Goal: Transaction & Acquisition: Purchase product/service

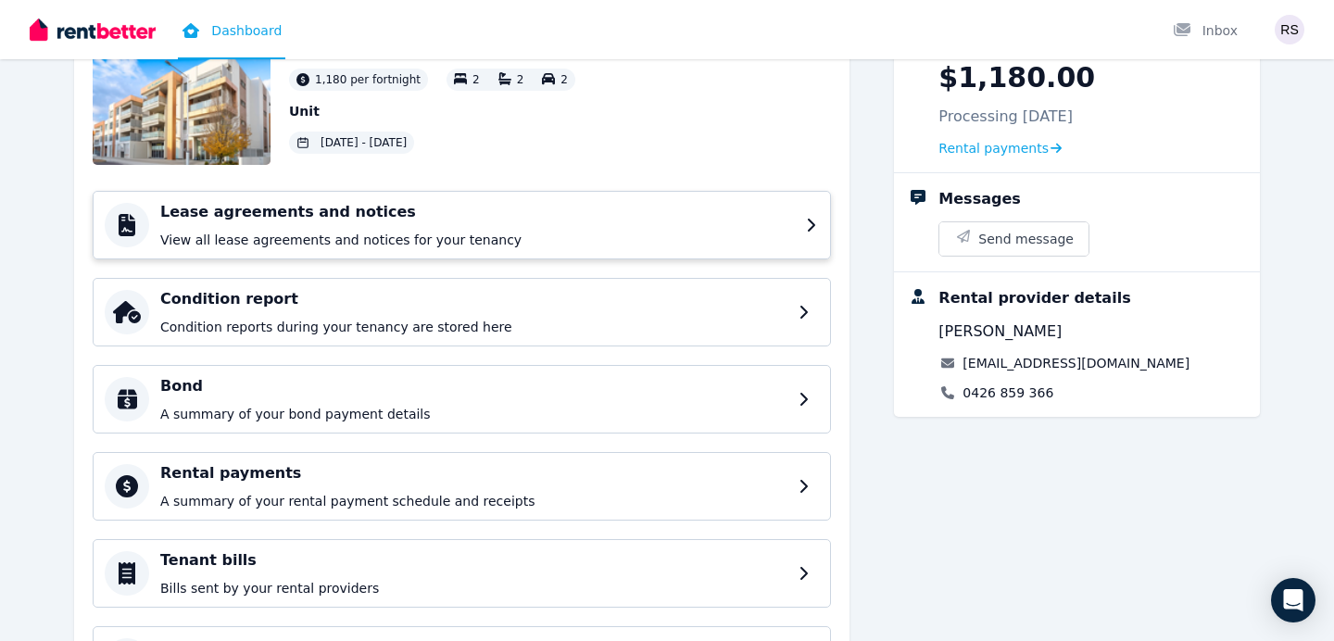
scroll to position [128, 0]
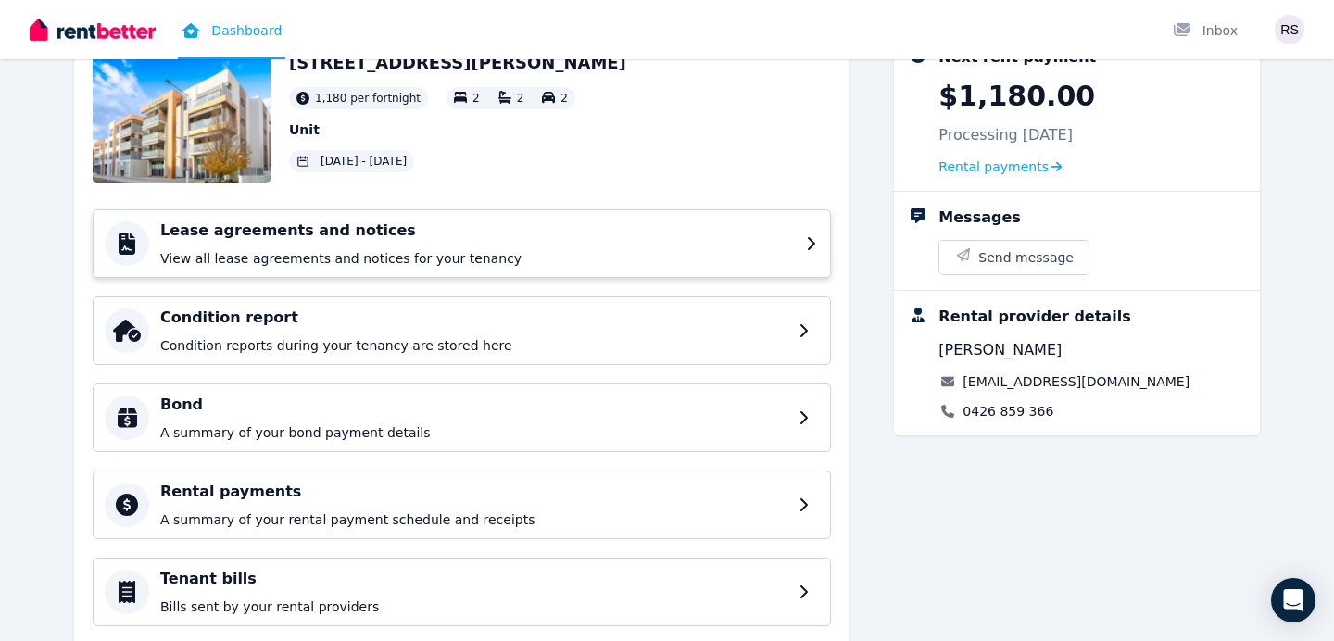
click at [618, 238] on h4 "Lease agreements and notices" at bounding box center [477, 231] width 635 height 22
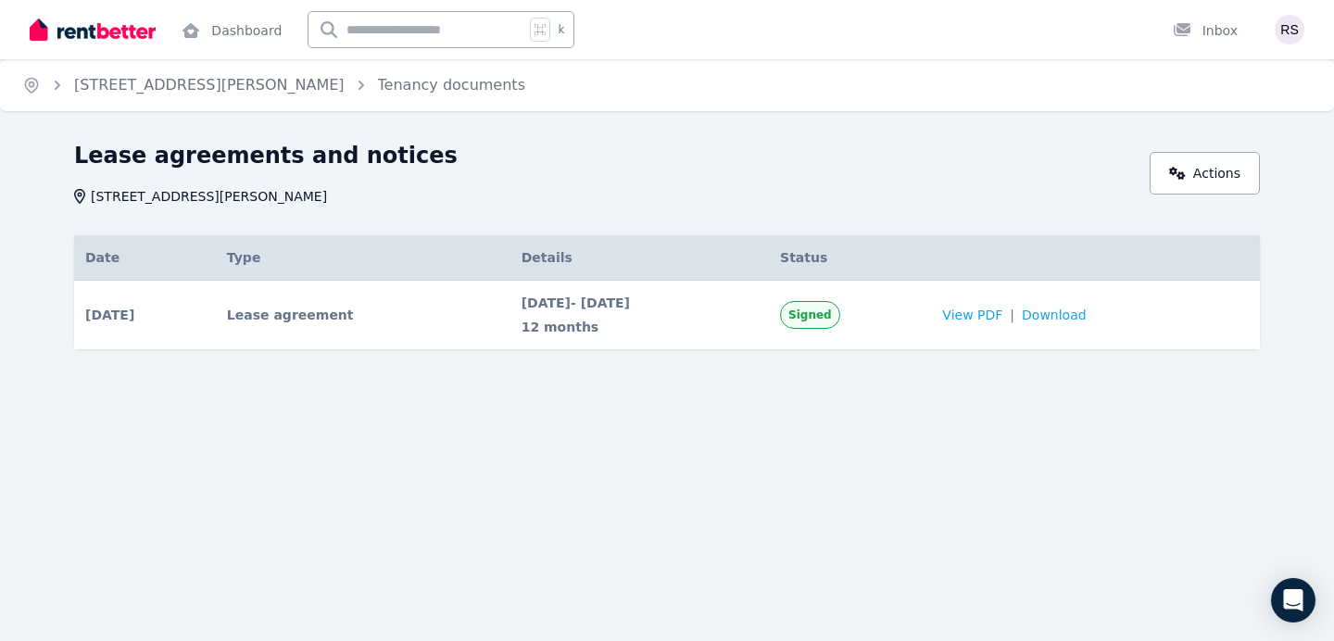
click at [129, 31] on img at bounding box center [93, 30] width 126 height 28
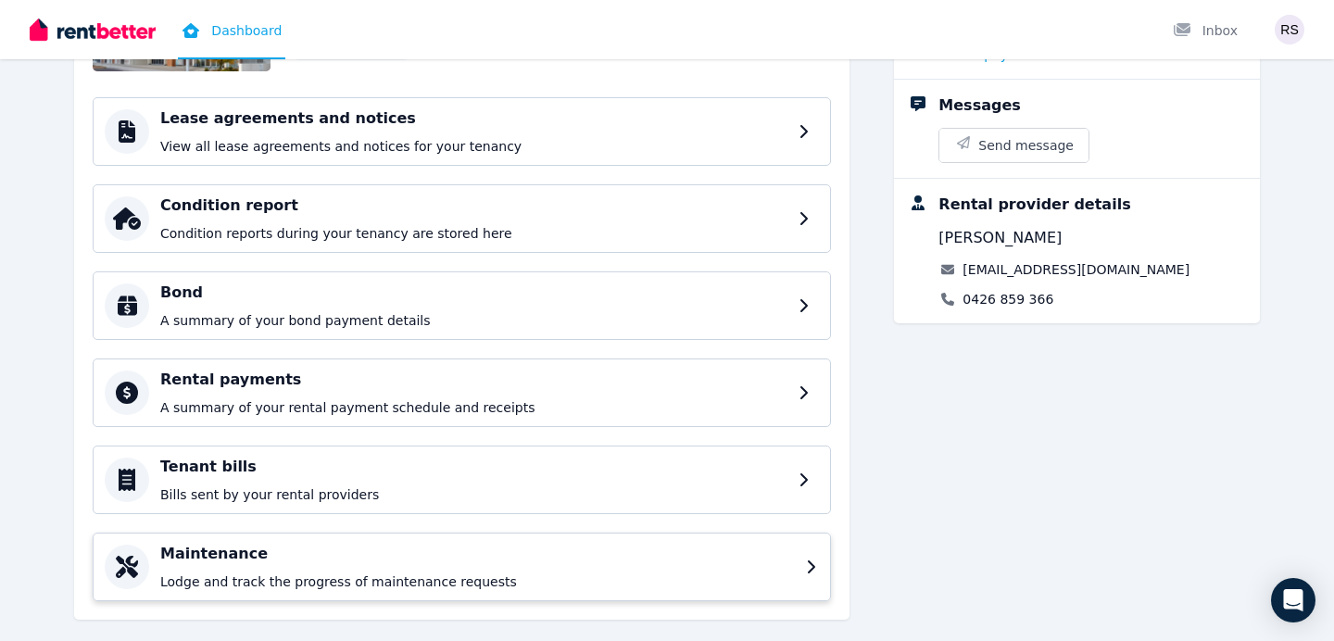
scroll to position [267, 0]
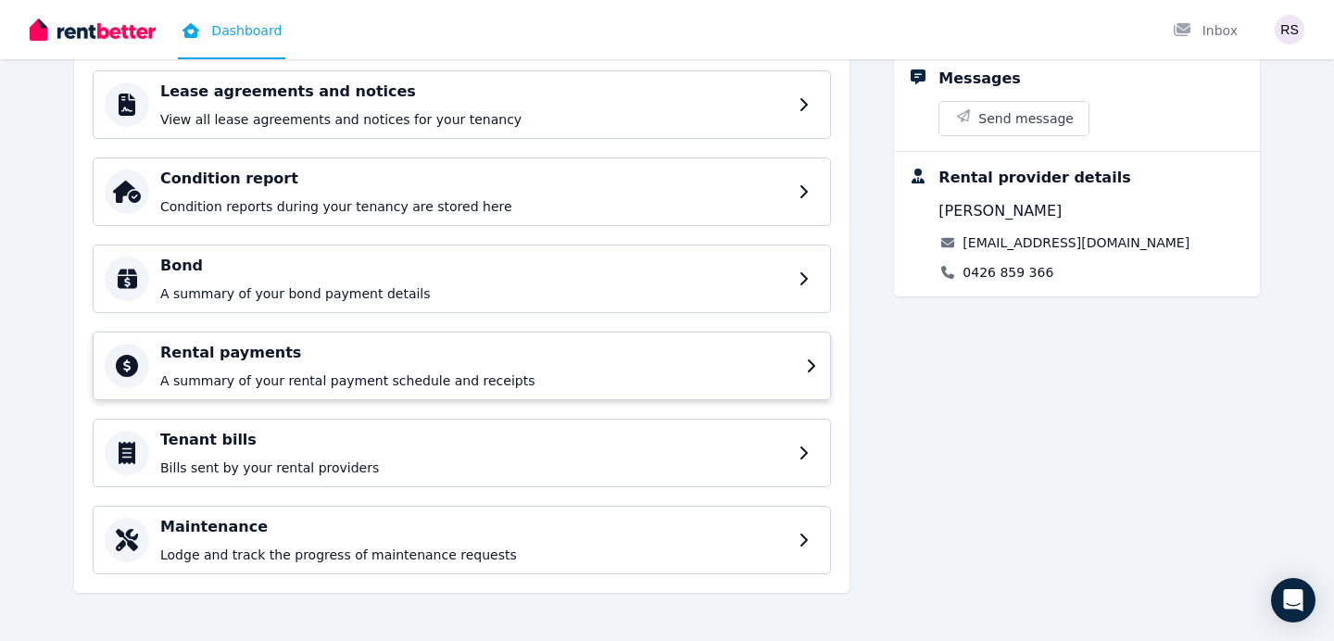
click at [530, 359] on h4 "Rental payments" at bounding box center [477, 353] width 635 height 22
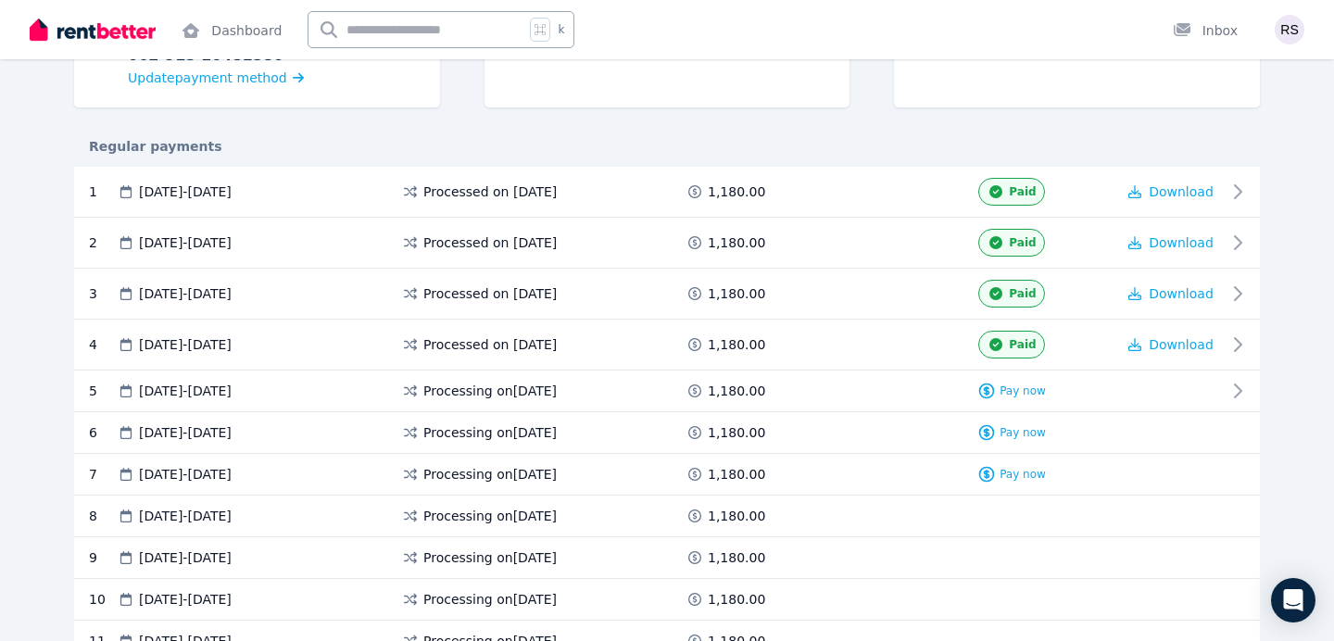
scroll to position [310, 0]
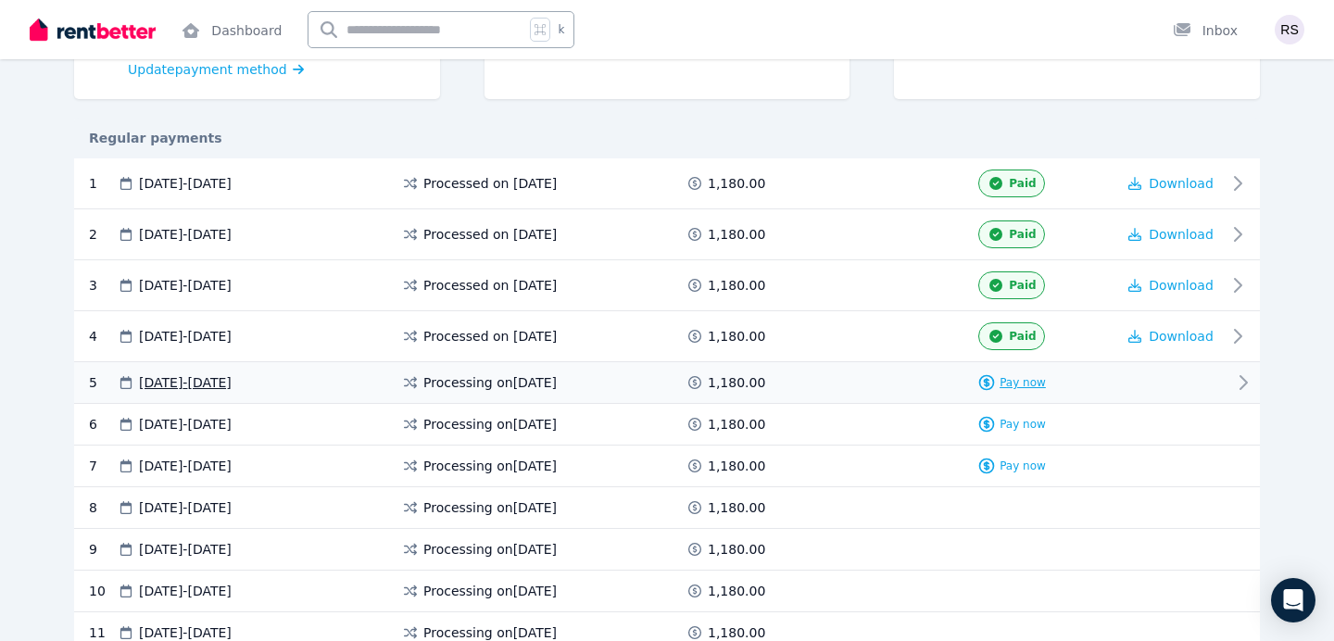
click at [1023, 386] on span "Pay now" at bounding box center [1023, 382] width 46 height 15
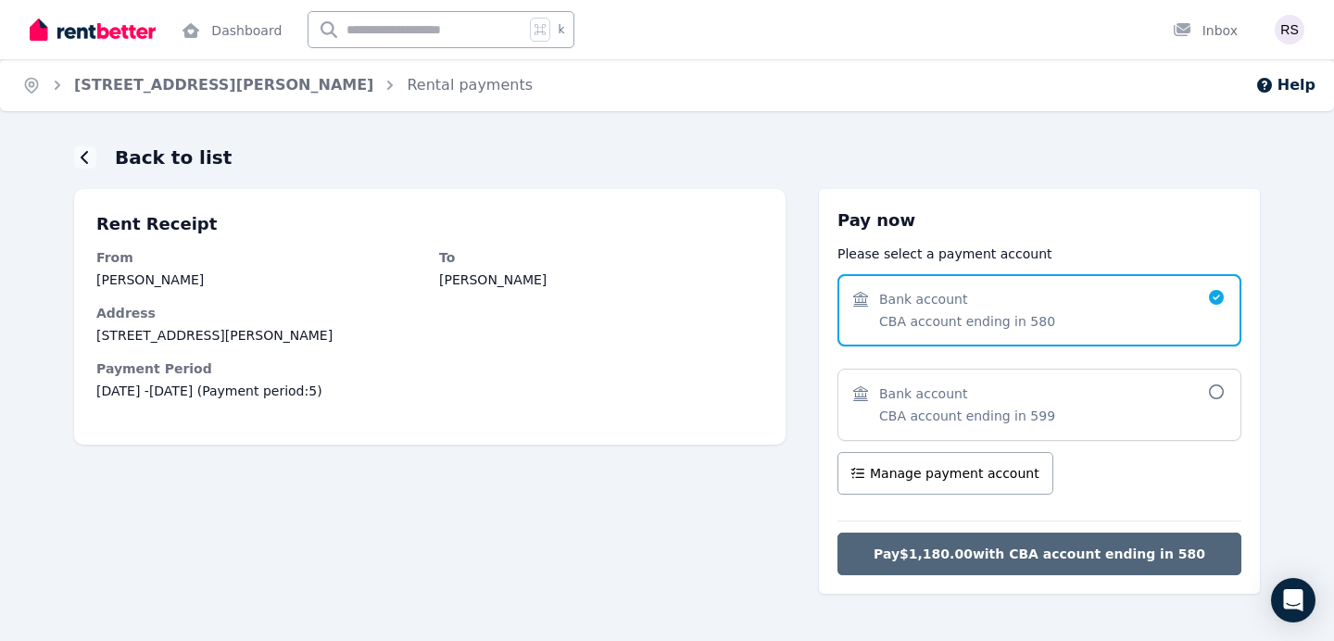
click at [1065, 558] on span "Pay $1,180.00 with CBA account ending in 580" at bounding box center [1040, 554] width 332 height 19
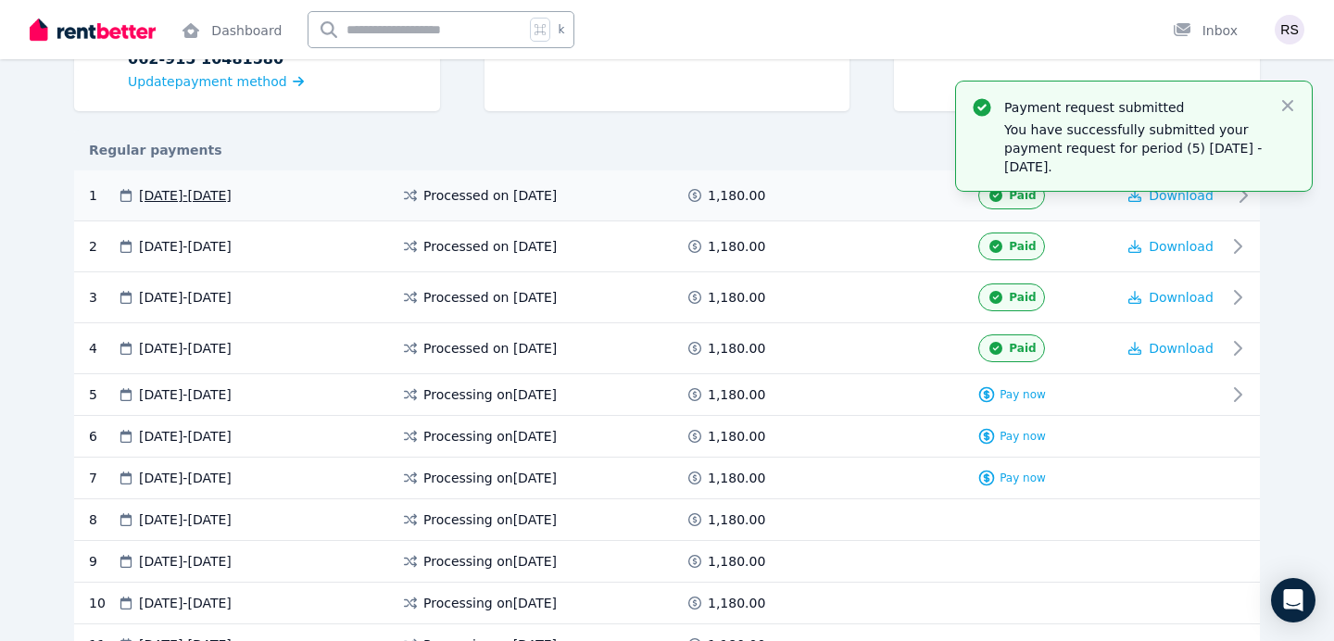
scroll to position [338, 0]
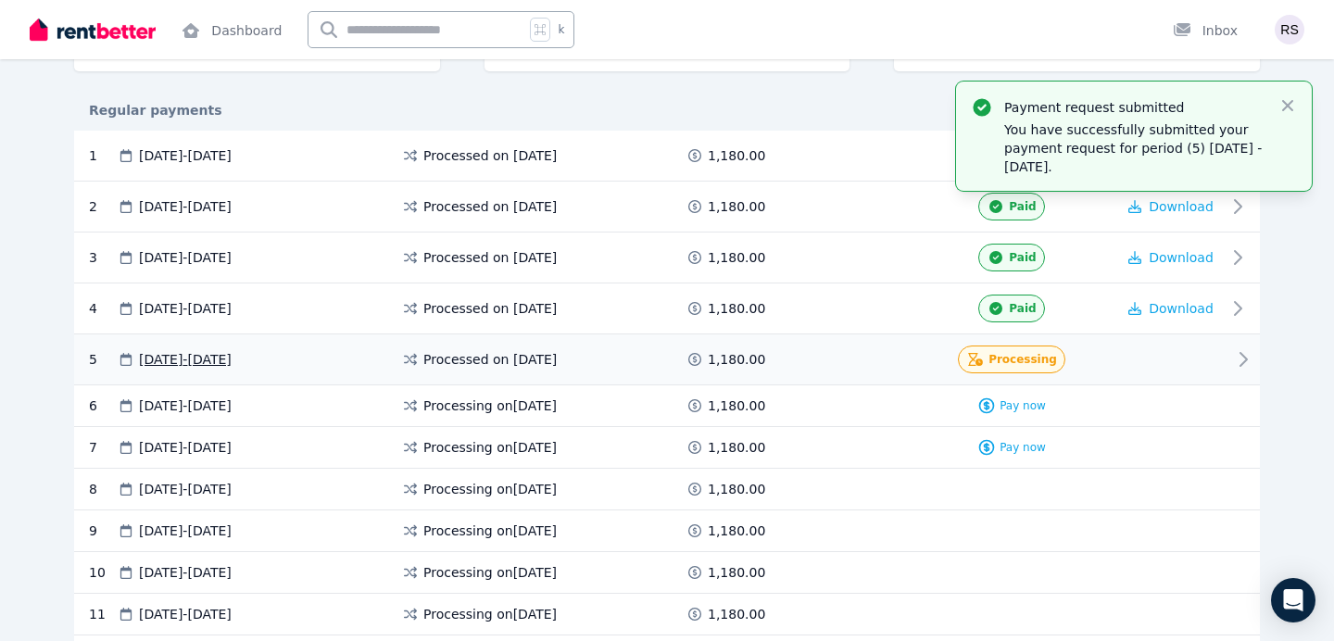
click at [1218, 365] on div at bounding box center [1170, 360] width 111 height 28
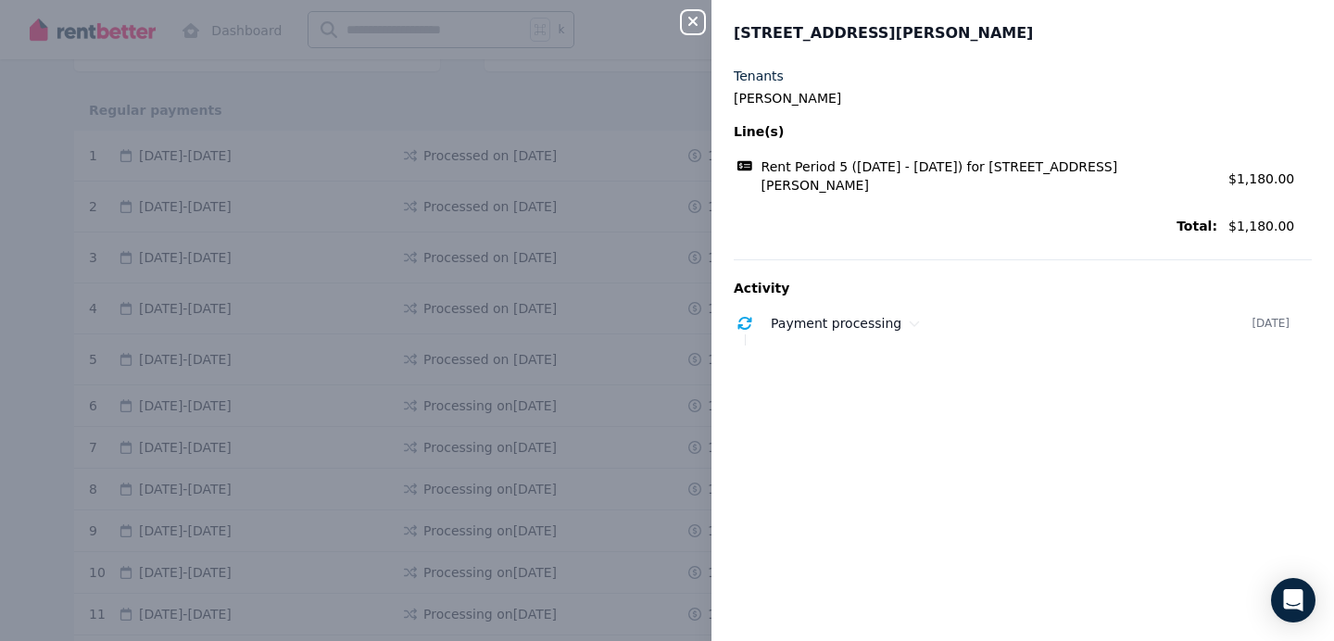
click at [681, 91] on div "Close panel unit 47/148 Flemington Road, Harrison Tenants Ramesh Sengamalai Lin…" at bounding box center [667, 320] width 1334 height 641
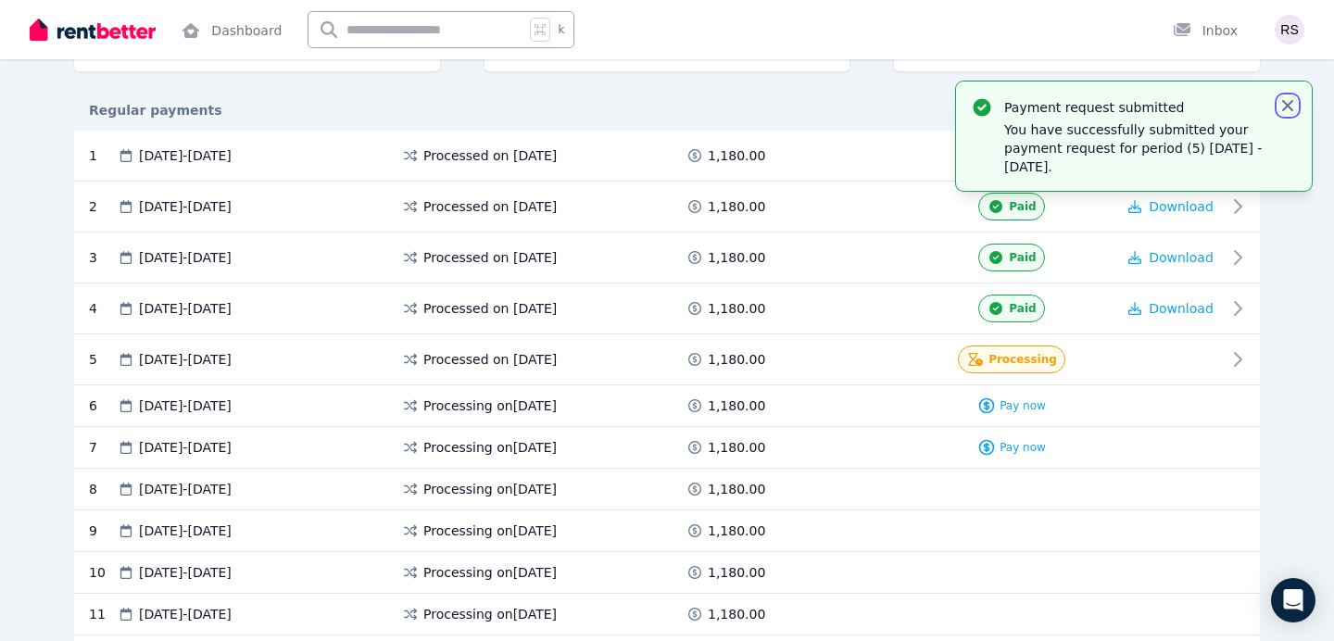
click at [1287, 106] on icon "button" at bounding box center [1287, 105] width 11 height 11
